Goal: Task Accomplishment & Management: Complete application form

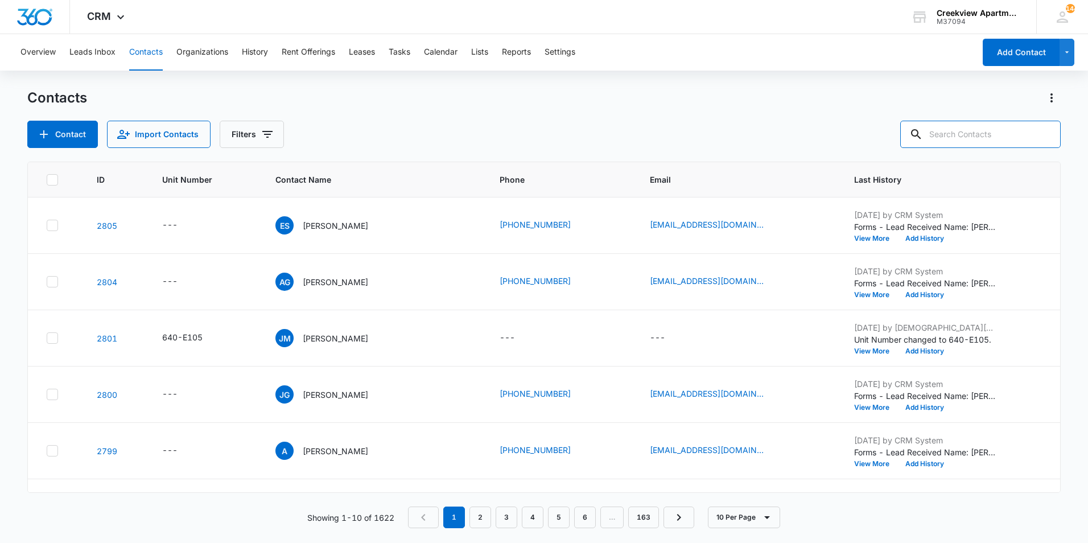
click at [983, 133] on input "text" at bounding box center [981, 134] width 161 height 27
type input "o102"
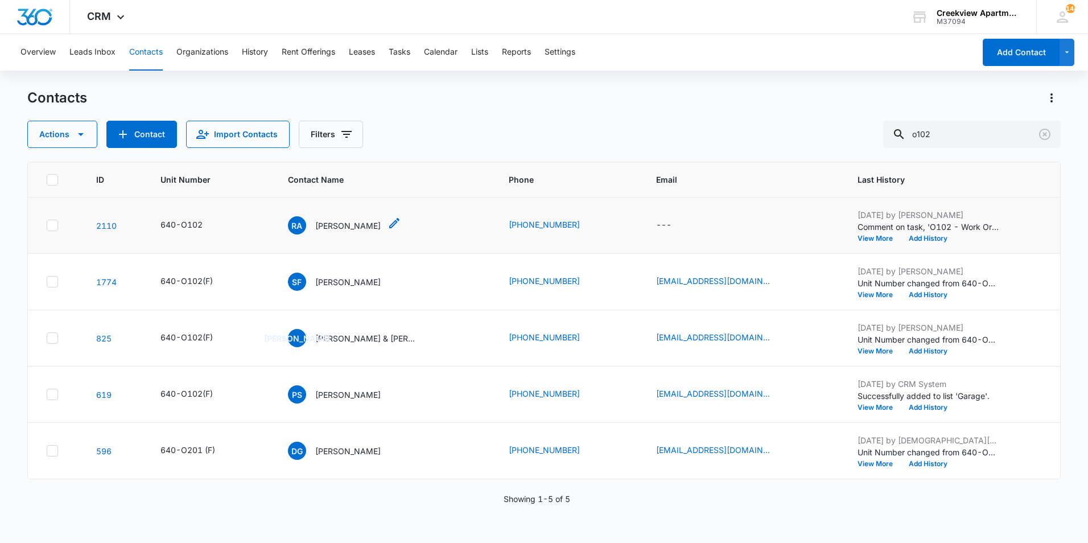
click at [337, 225] on p "[PERSON_NAME]" at bounding box center [347, 226] width 65 height 12
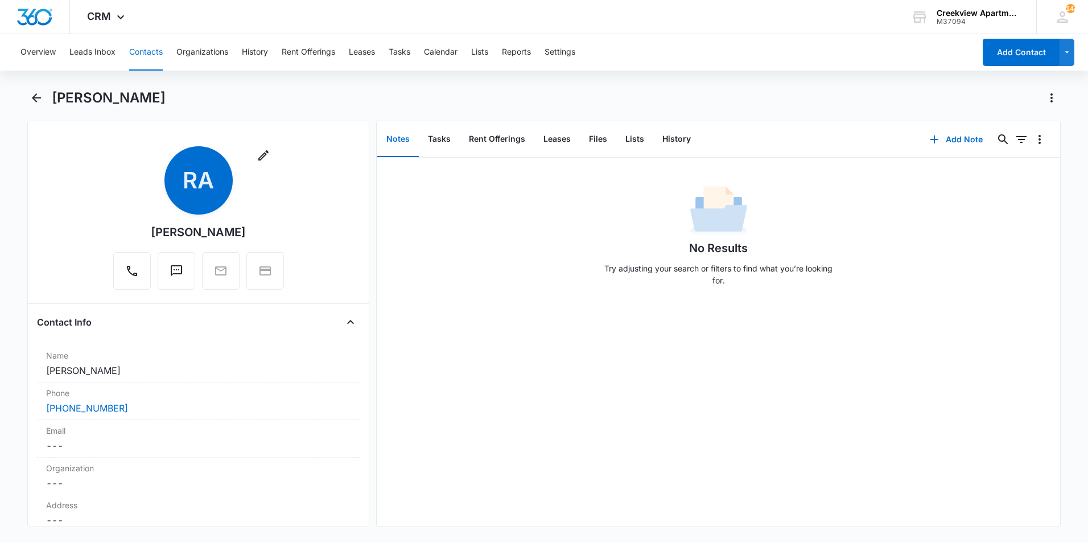
click at [408, 76] on div "Overview Leads Inbox Contacts Organizations History Rent Offerings Leases Tasks…" at bounding box center [544, 287] width 1088 height 507
drag, startPoint x: 235, startPoint y: 233, endPoint x: 103, endPoint y: 229, distance: 132.1
click at [103, 229] on div "Remove RA [PERSON_NAME]" at bounding box center [198, 220] width 323 height 148
drag, startPoint x: 213, startPoint y: 238, endPoint x: 196, endPoint y: 238, distance: 17.1
click at [196, 238] on div "Remove RA [PERSON_NAME]" at bounding box center [198, 217] width 171 height 143
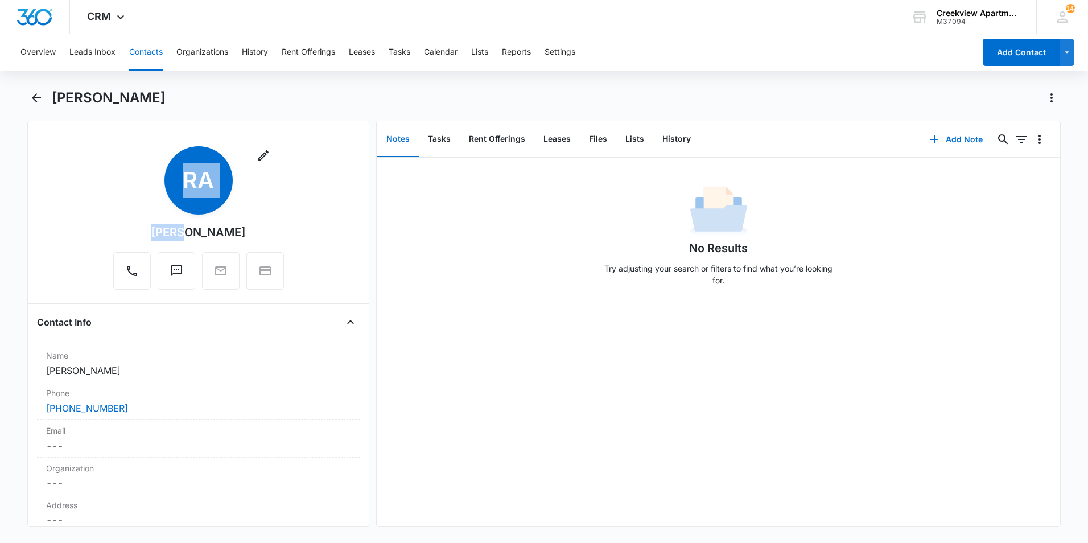
click at [196, 238] on div "[PERSON_NAME]" at bounding box center [198, 232] width 95 height 17
drag, startPoint x: 232, startPoint y: 230, endPoint x: 159, endPoint y: 236, distance: 73.1
click at [159, 236] on div "Remove RA [PERSON_NAME]" at bounding box center [198, 217] width 171 height 143
copy div "[PERSON_NAME]"
drag, startPoint x: 903, startPoint y: 225, endPoint x: 1086, endPoint y: 212, distance: 182.6
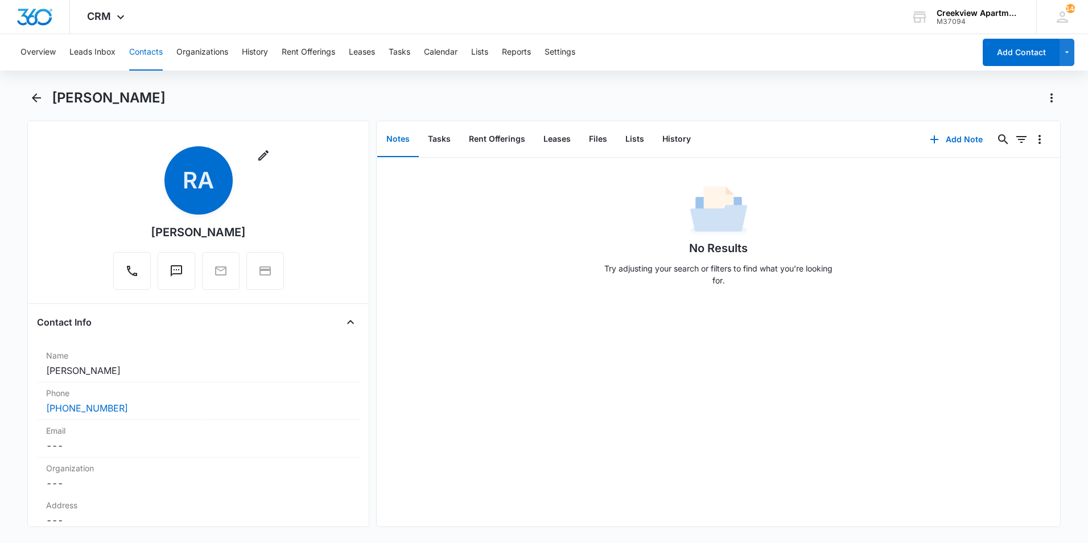
click at [1051, 217] on div "No Results Try adjusting your search or filters to find what you’re looking for." at bounding box center [719, 239] width 684 height 113
click at [429, 136] on button "Tasks" at bounding box center [439, 139] width 41 height 35
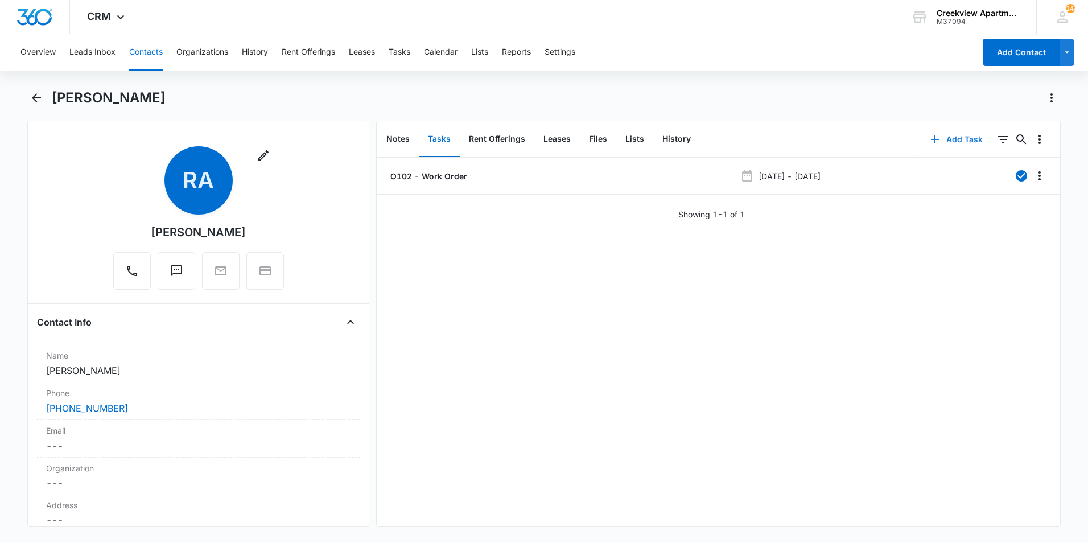
click at [967, 140] on button "Add Task" at bounding box center [956, 139] width 75 height 27
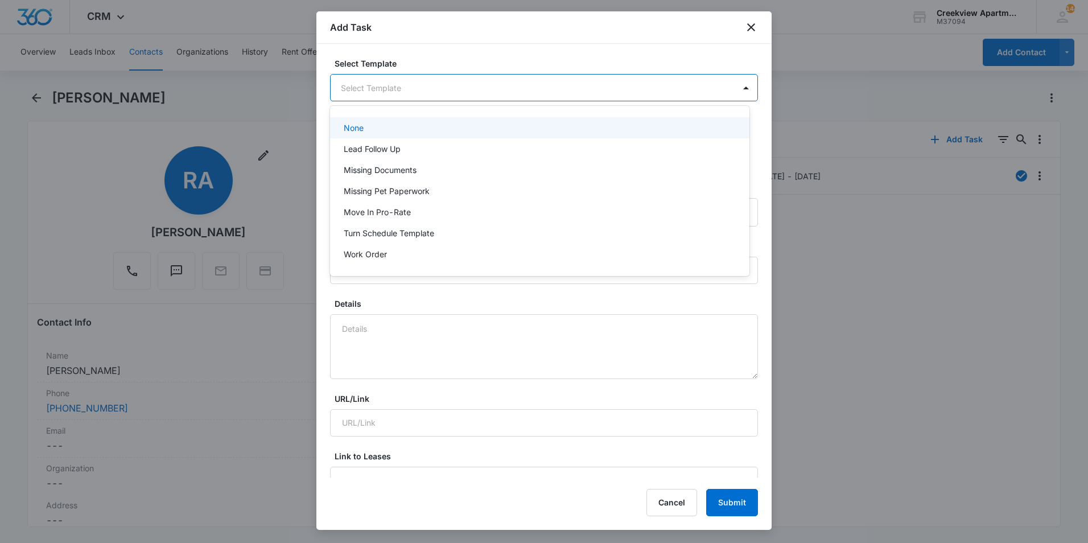
click at [468, 94] on body "CRM Apps Reputation Websites Forms CRM Email Social Content Ads Intelligence Fi…" at bounding box center [544, 271] width 1088 height 543
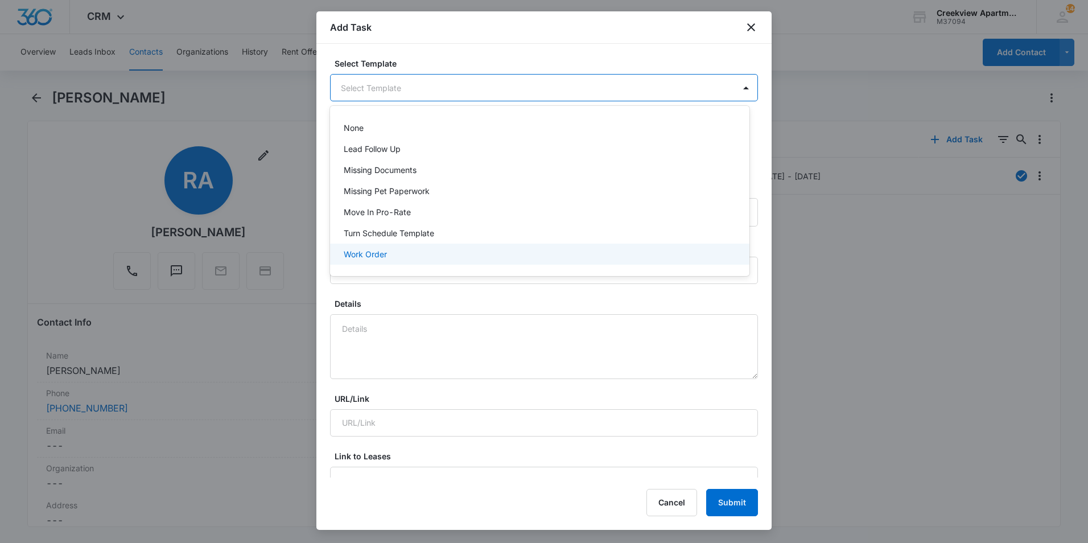
click at [395, 253] on div "Work Order" at bounding box center [539, 254] width 390 height 12
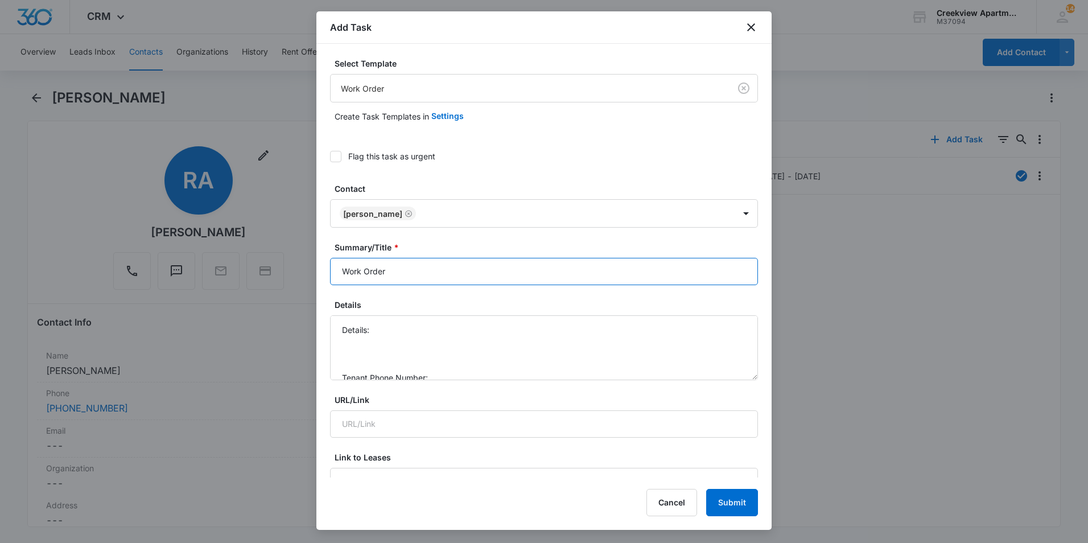
click at [341, 270] on input "Work Order" at bounding box center [544, 271] width 428 height 27
type input "O102 Work Order"
click at [425, 334] on textarea "Details: Tenant Phone Number: Call Before:" at bounding box center [544, 347] width 428 height 65
click at [462, 348] on textarea "Details: Ice maker not making ice, air filter needs to be changed Tenant Phone …" at bounding box center [544, 347] width 428 height 65
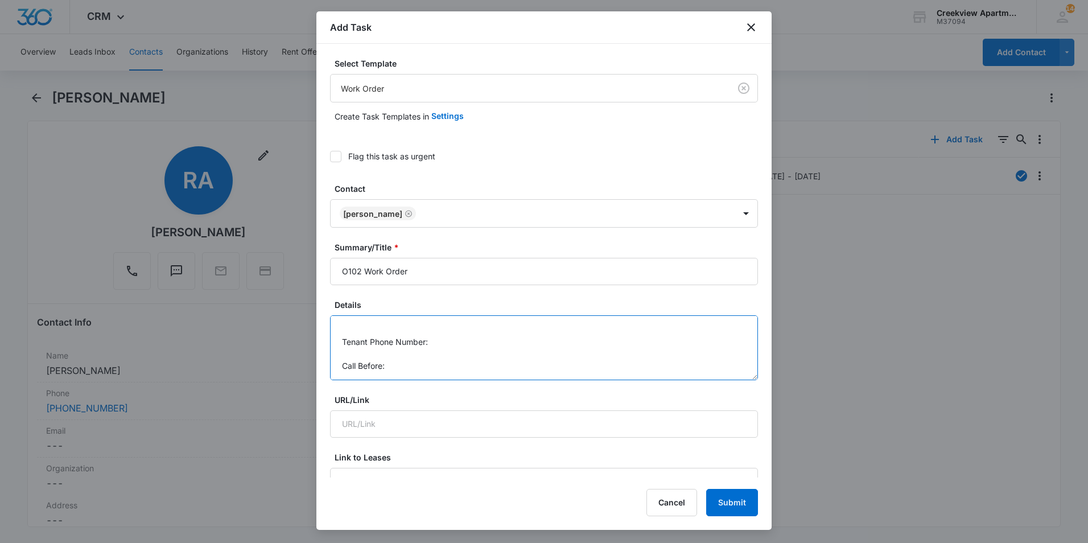
click at [465, 341] on textarea "Details: Ice maker not making ice, air filter needs to be changed Tenant Phone …" at bounding box center [544, 347] width 428 height 65
click at [425, 366] on textarea "Details: Ice maker not making ice, air filter needs to be changed Tenant Phone …" at bounding box center [544, 347] width 428 height 65
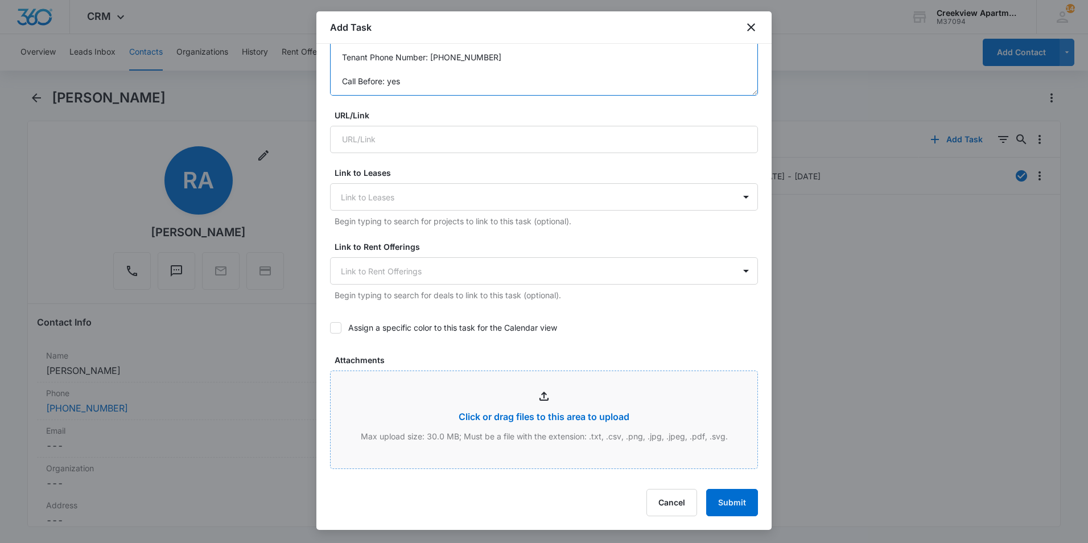
scroll to position [455, 0]
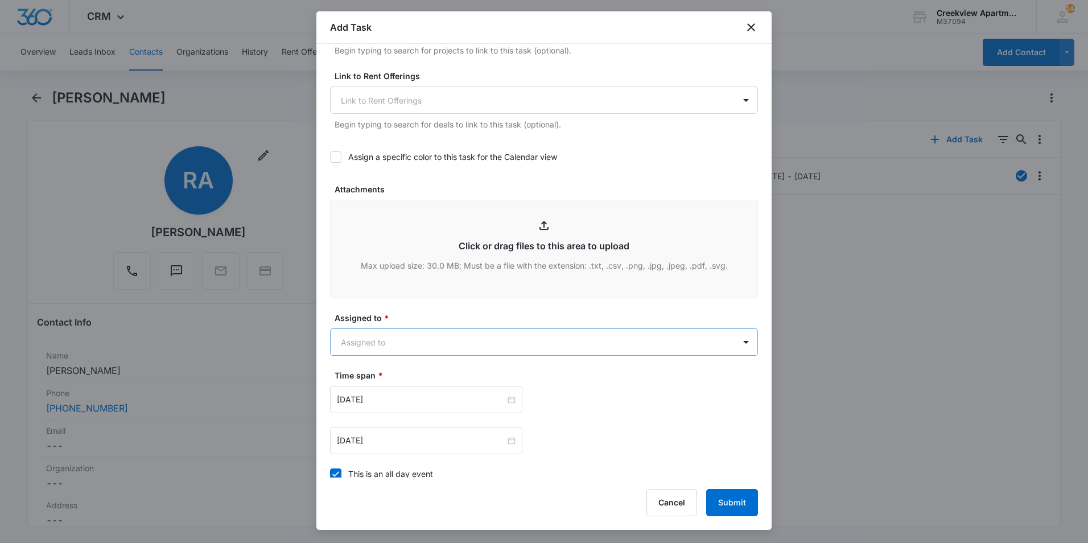
type textarea "Details: Ice maker not making ice, air filter needs to be changed Tenant Phone …"
click at [416, 340] on body "CRM Apps Reputation Websites Forms CRM Email Social Content Ads Intelligence Fi…" at bounding box center [544, 271] width 1088 height 543
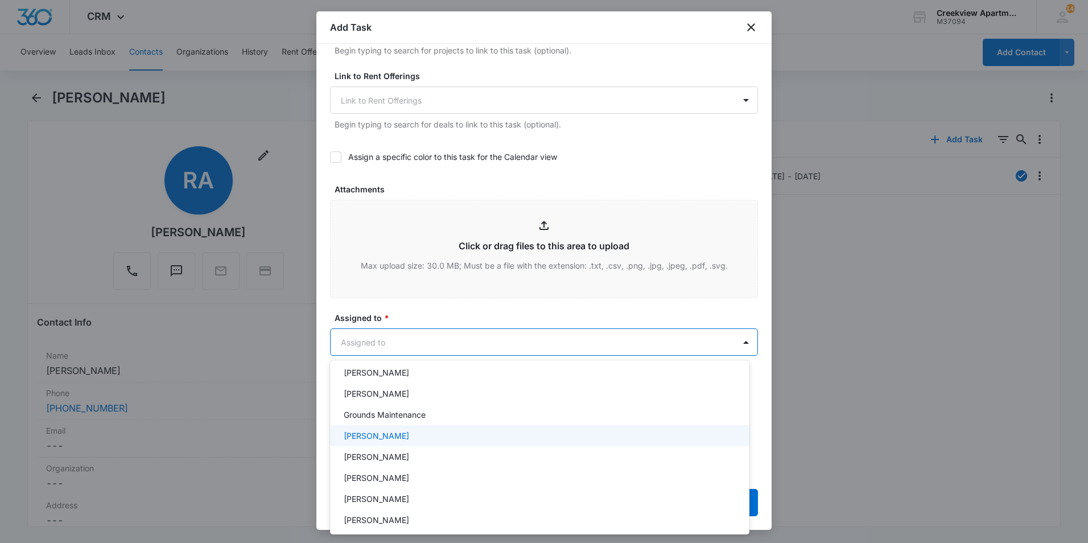
scroll to position [114, 0]
click at [405, 441] on div "[PERSON_NAME]" at bounding box center [539, 437] width 390 height 12
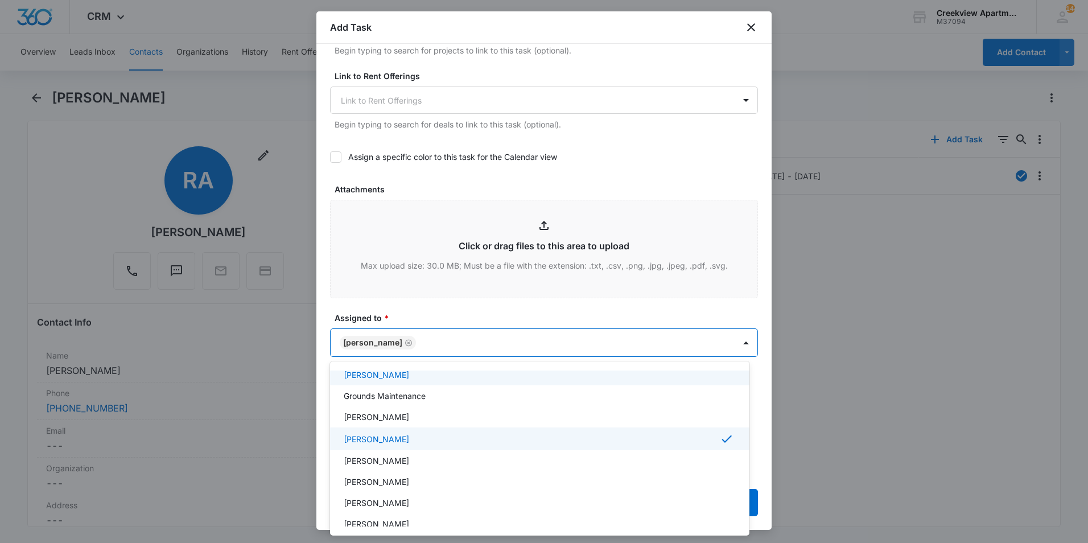
click at [443, 273] on div at bounding box center [544, 271] width 1088 height 543
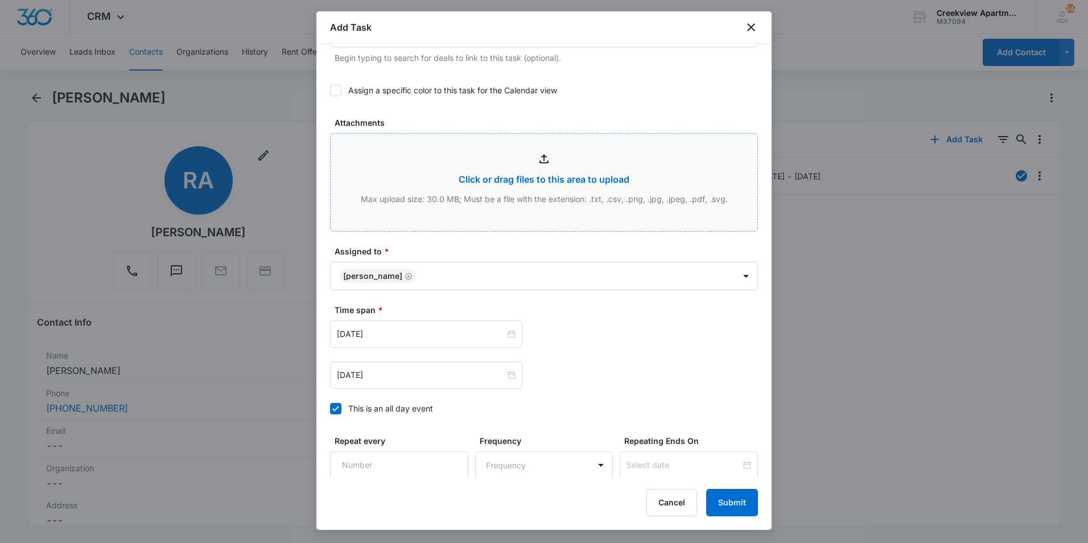
scroll to position [620, 0]
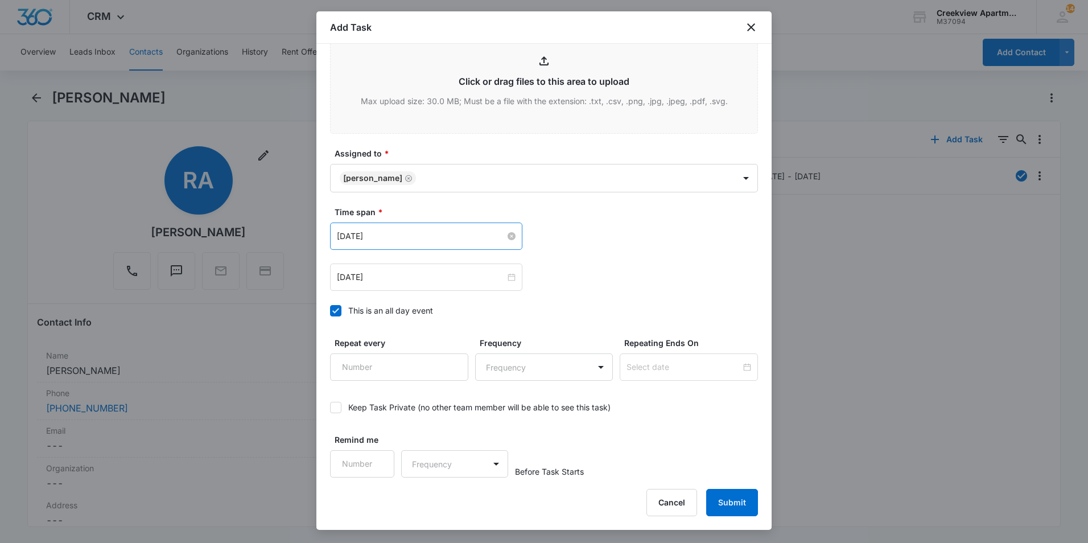
click at [420, 240] on input "[DATE]" at bounding box center [421, 236] width 169 height 13
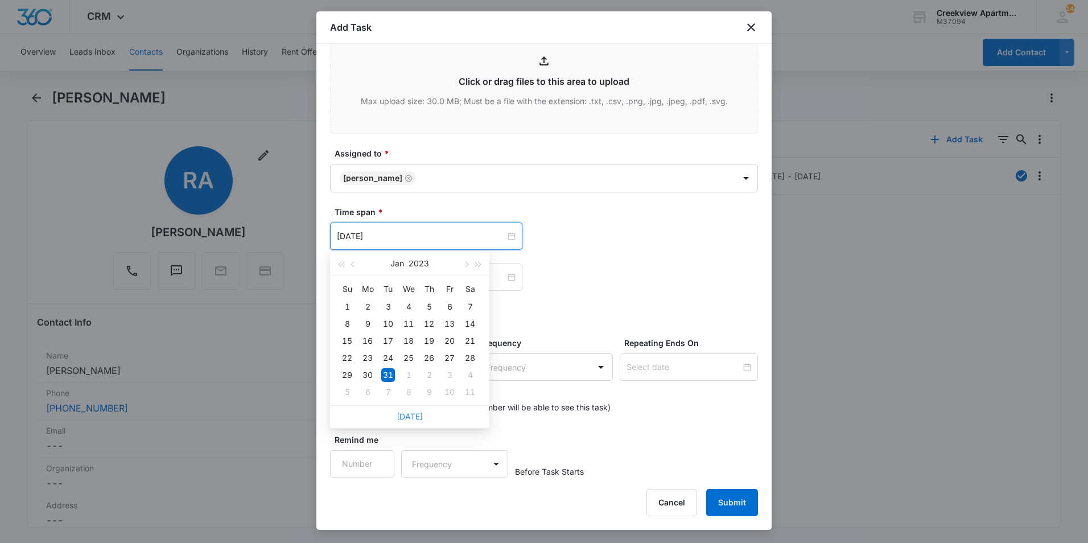
click at [414, 418] on link "[DATE]" at bounding box center [410, 417] width 26 height 10
type input "[DATE]"
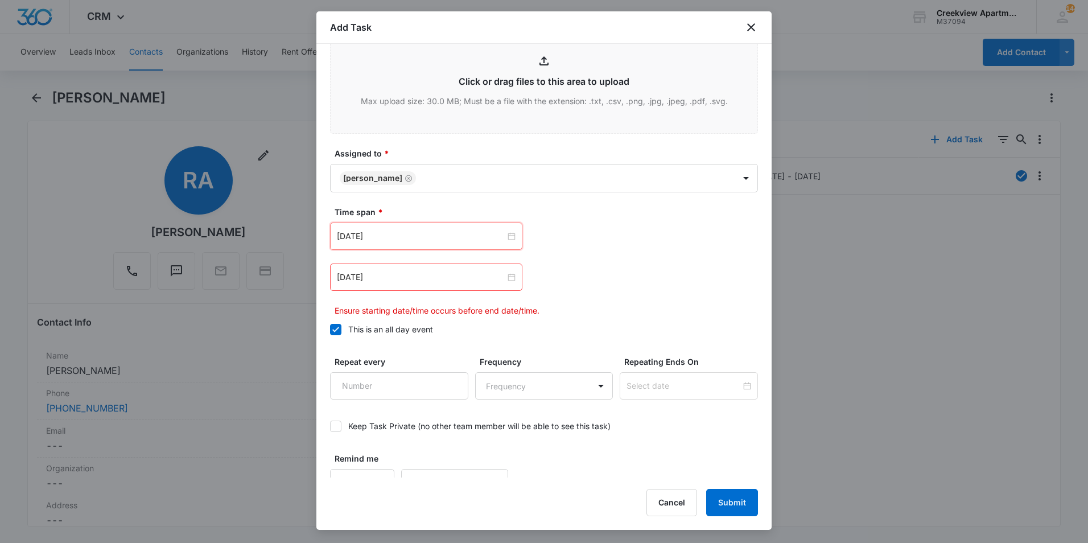
click at [442, 293] on div "[DATE] [DATE] Su Mo Tu We Th Fr Sa 31 1 2 3 4 5 6 7 8 9 10 11 12 13 14 15 16 17…" at bounding box center [544, 270] width 428 height 94
click at [434, 283] on div "[DATE]" at bounding box center [426, 277] width 192 height 27
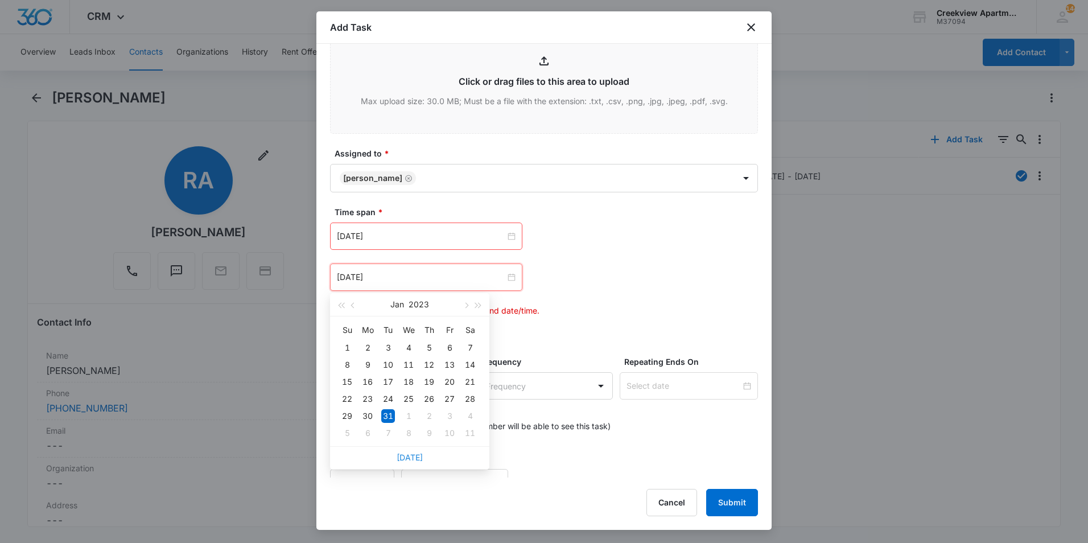
click at [410, 453] on link "[DATE]" at bounding box center [410, 458] width 26 height 10
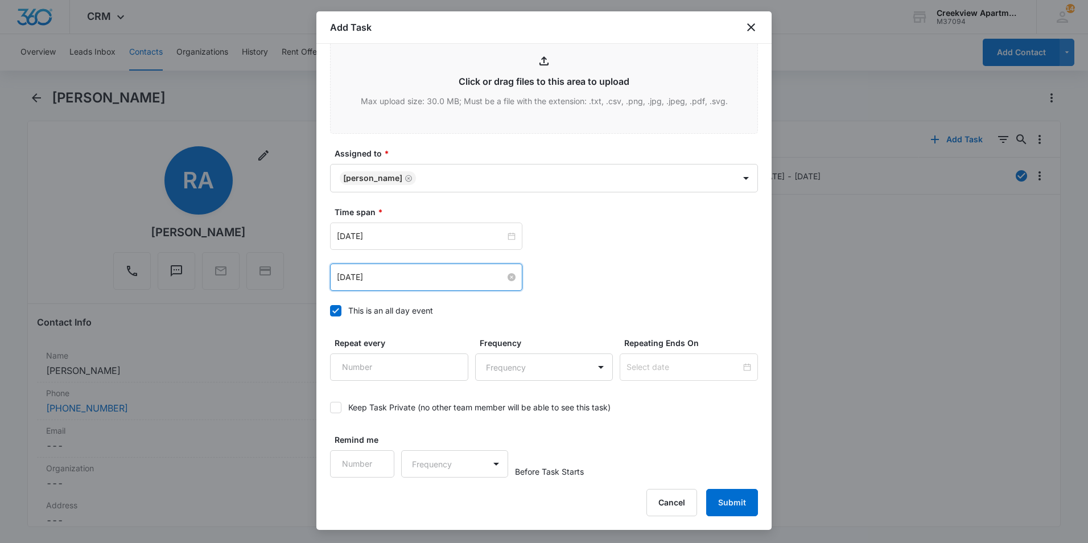
click at [438, 281] on input "[DATE]" at bounding box center [421, 277] width 169 height 13
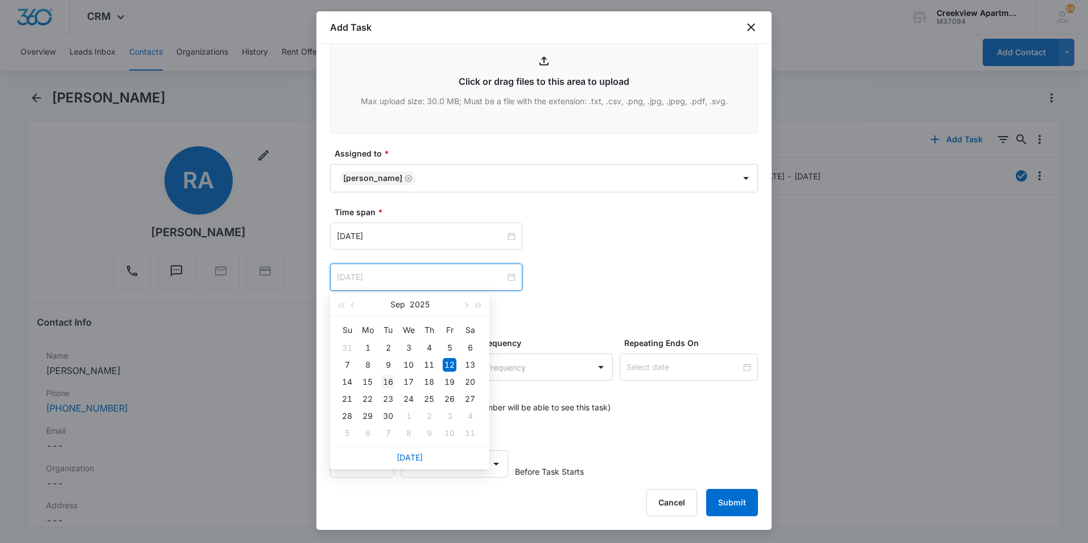
type input "[DATE]"
click at [386, 382] on div "16" at bounding box center [388, 382] width 14 height 14
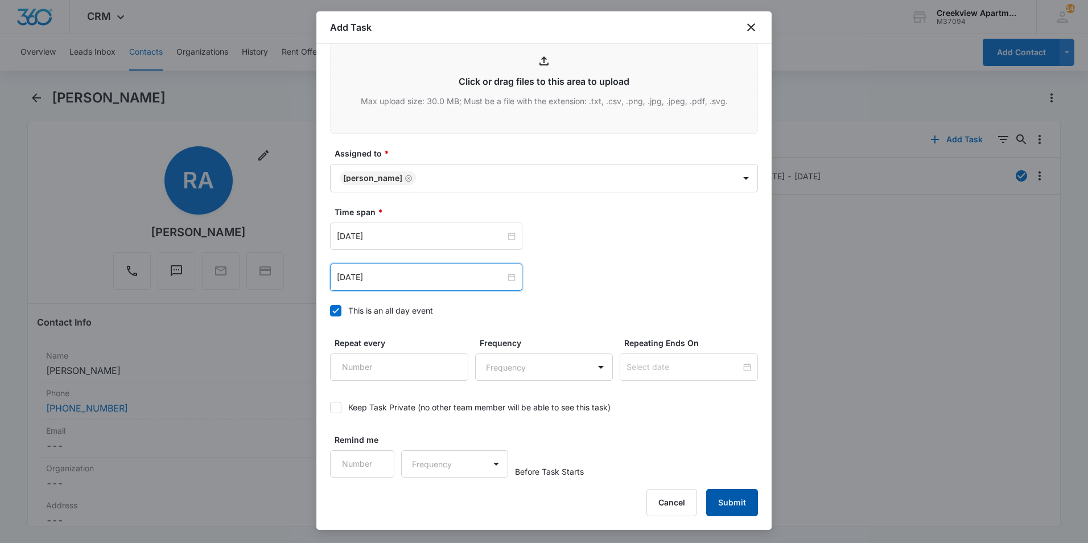
click at [722, 506] on button "Submit" at bounding box center [732, 502] width 52 height 27
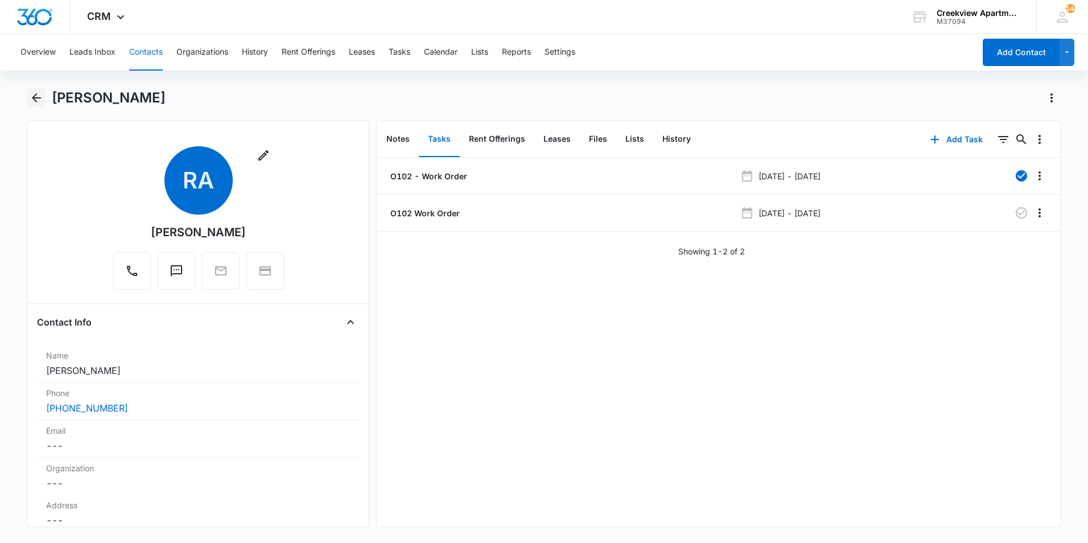
click at [36, 104] on icon "Back" at bounding box center [37, 98] width 14 height 14
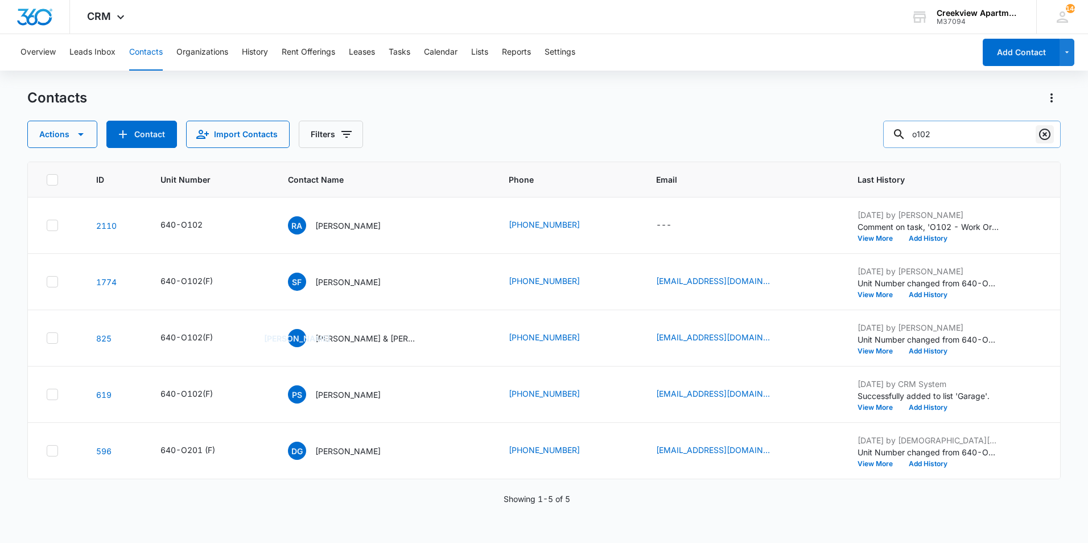
click at [1049, 135] on icon "Clear" at bounding box center [1045, 135] width 14 height 14
